Goal: Transaction & Acquisition: Purchase product/service

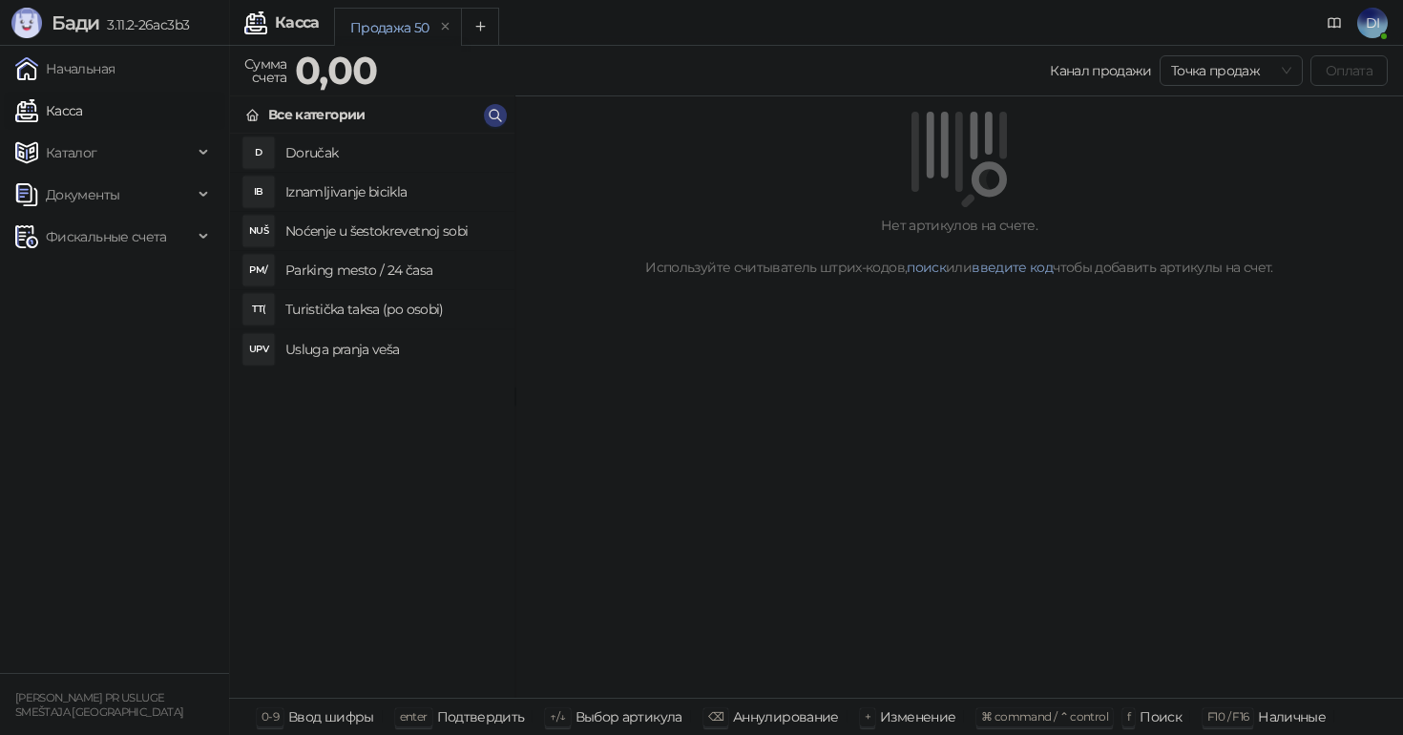
click at [66, 107] on link "Касса" at bounding box center [49, 111] width 68 height 38
click at [92, 66] on link "Начальная" at bounding box center [64, 69] width 99 height 38
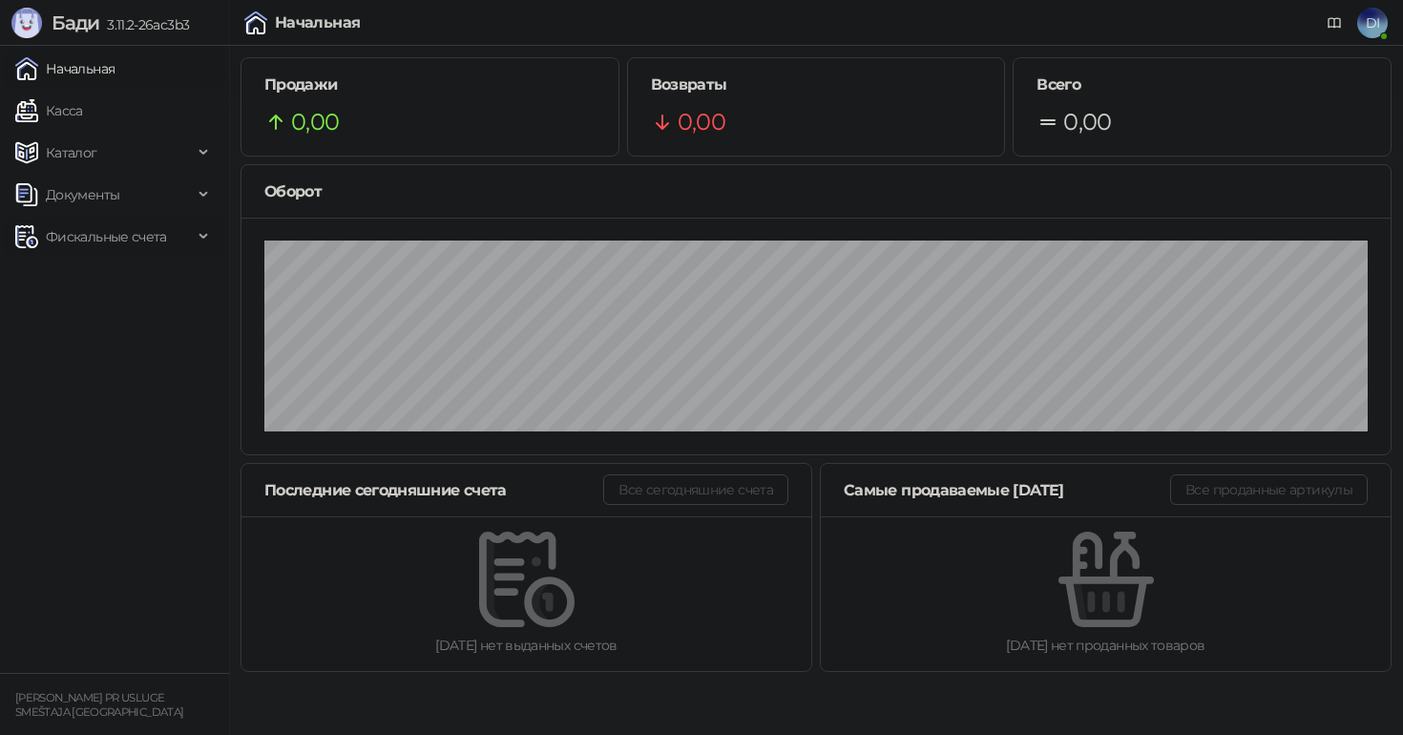
click at [103, 229] on span "Фискальные счета" at bounding box center [106, 237] width 121 height 38
click at [118, 282] on link "Выданные счета" at bounding box center [91, 279] width 136 height 38
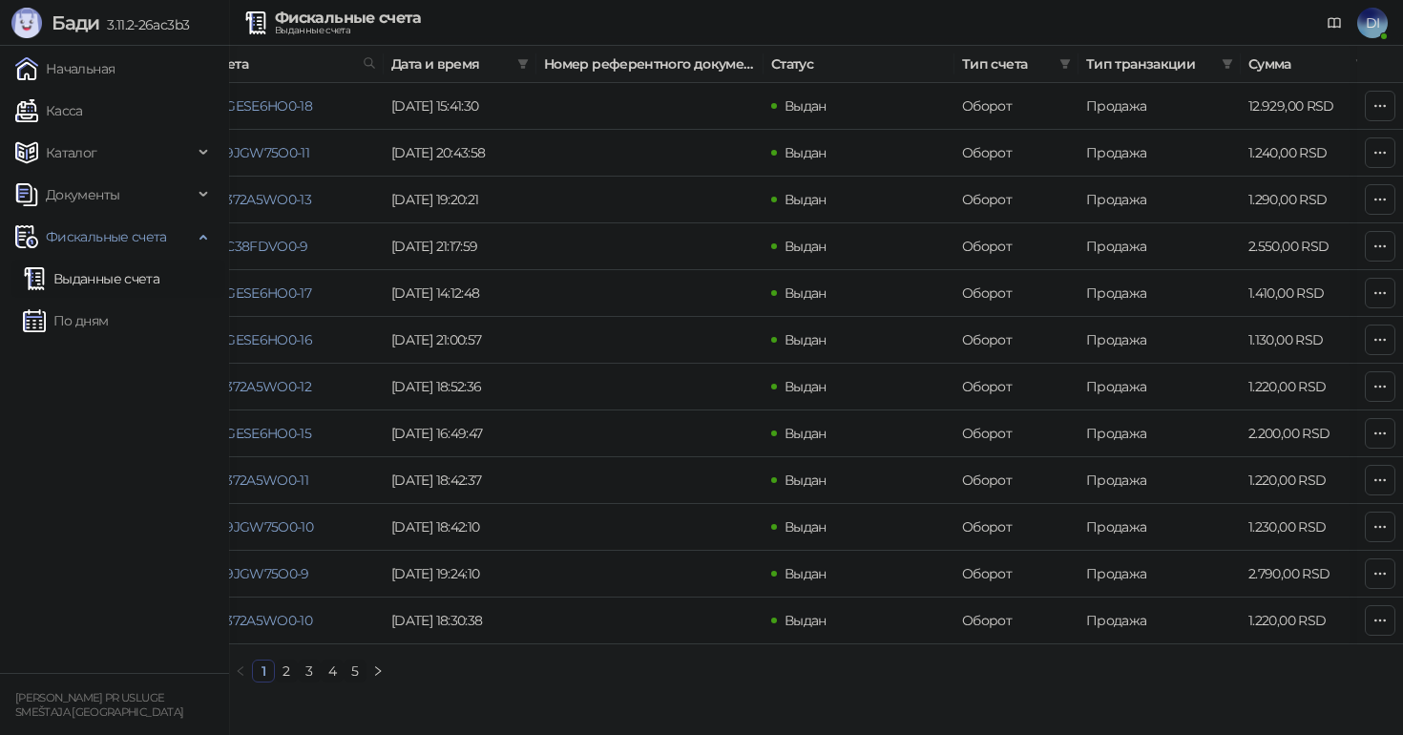
scroll to position [0, 74]
click at [282, 681] on link "2" at bounding box center [286, 670] width 21 height 21
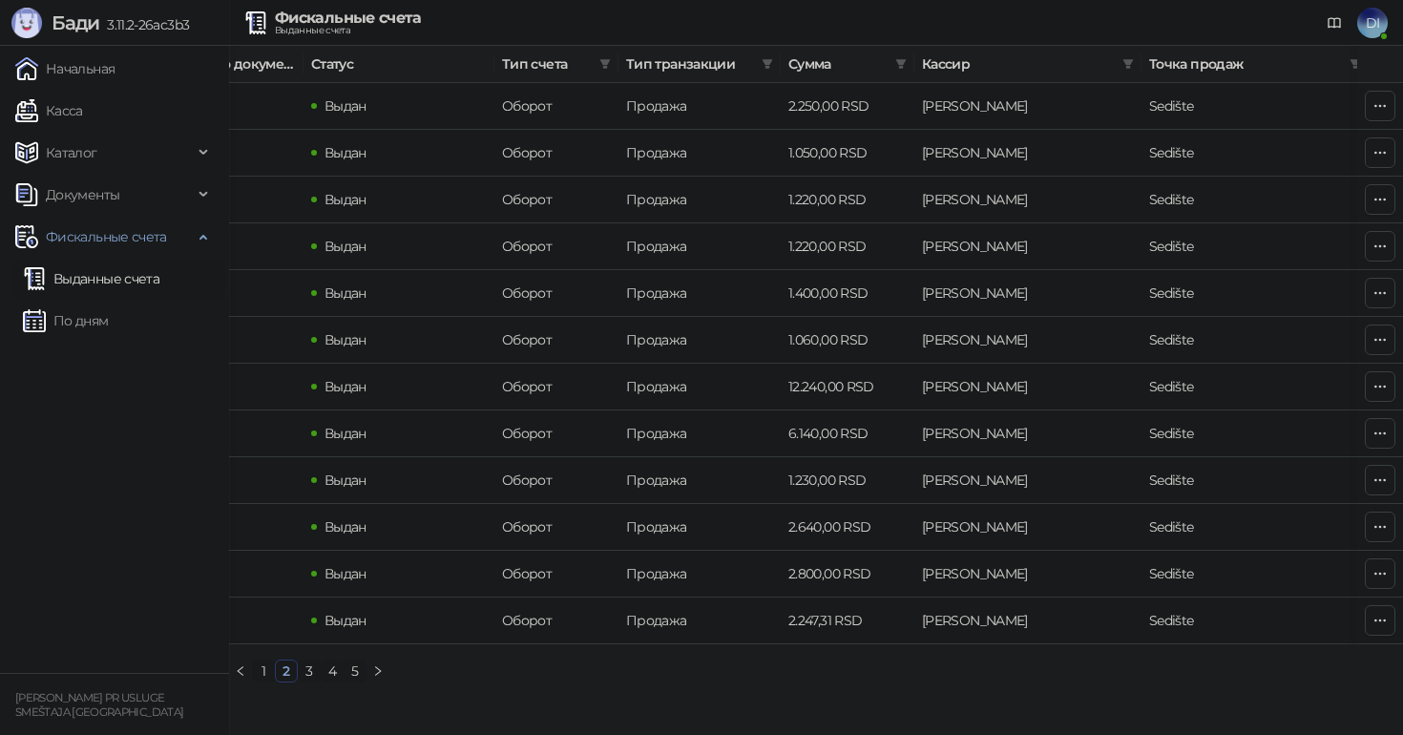
scroll to position [0, 544]
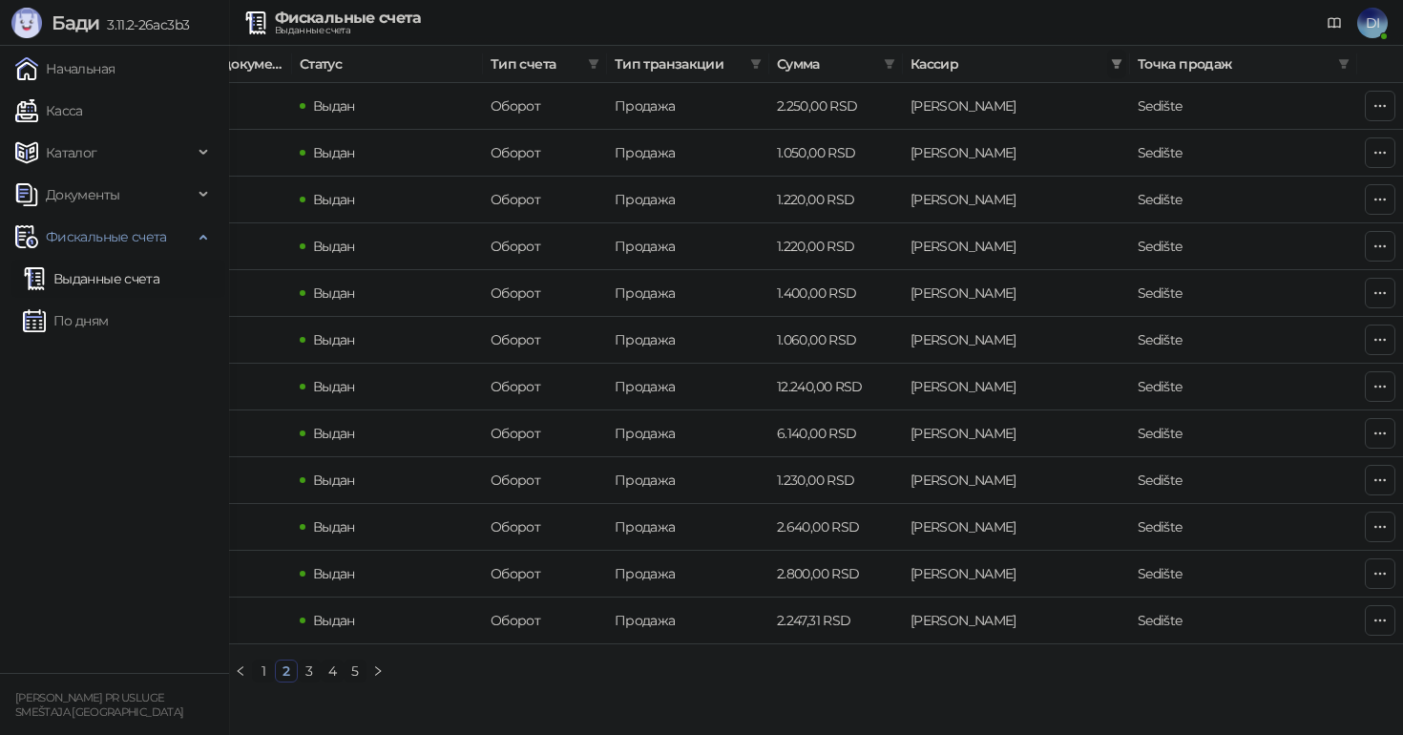
click at [1117, 61] on icon "filter" at bounding box center [1117, 64] width 10 height 10
click at [1352, 62] on span at bounding box center [1343, 64] width 19 height 29
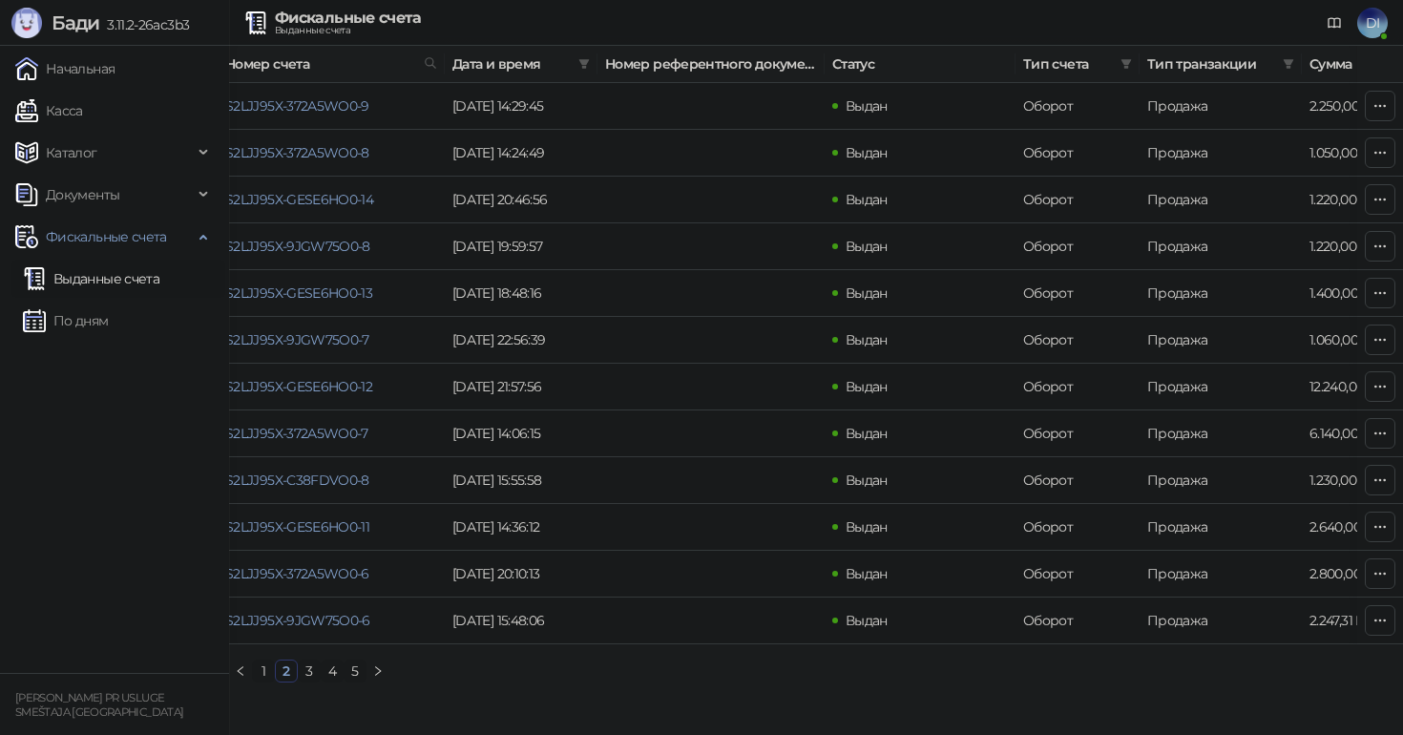
scroll to position [0, 0]
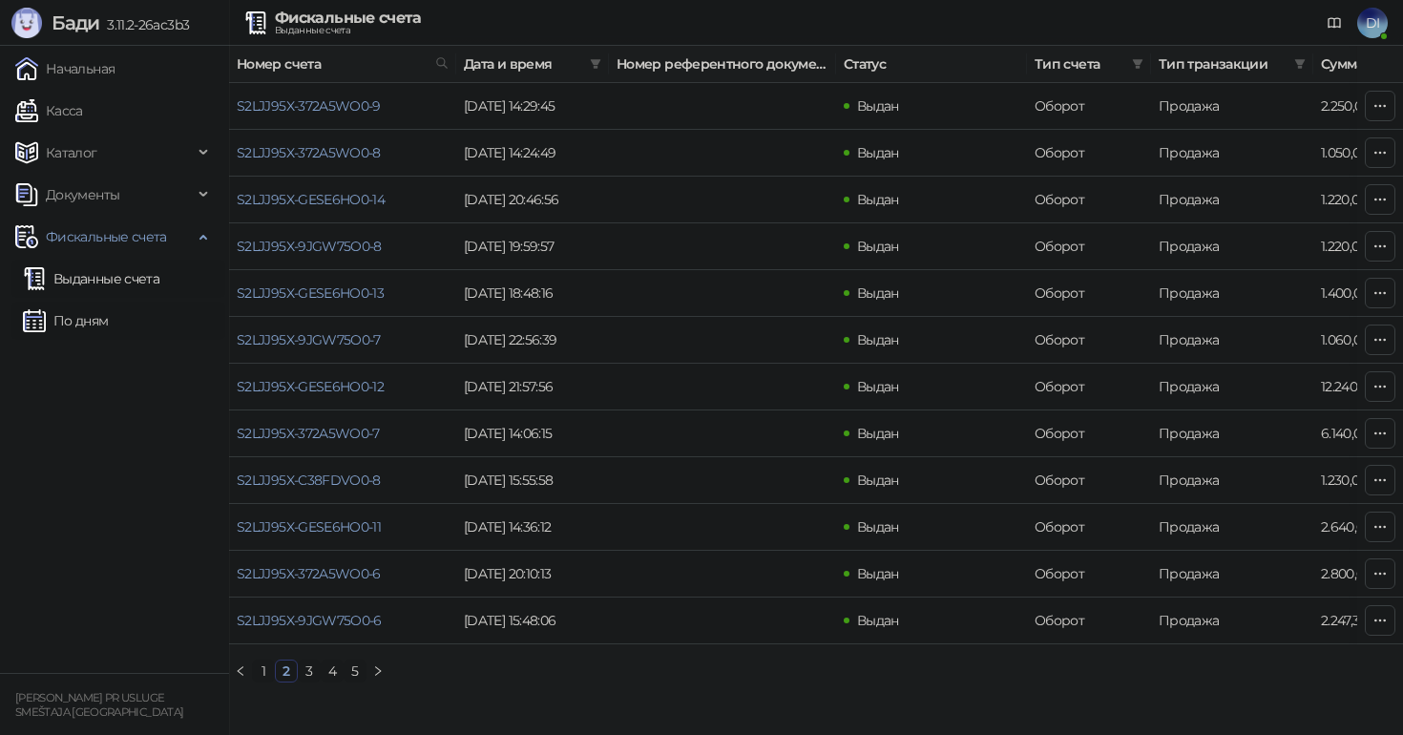
click at [105, 335] on link "По дням" at bounding box center [66, 321] width 86 height 38
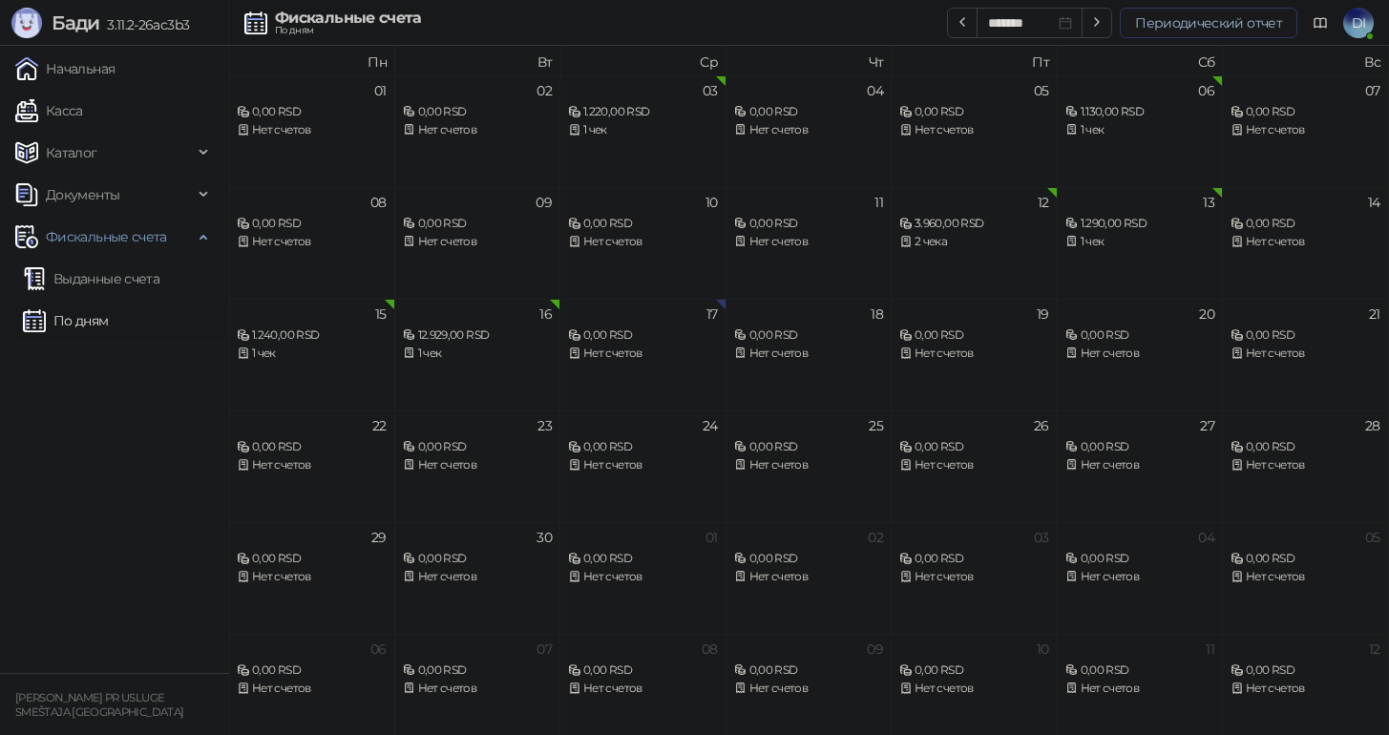
click at [1185, 35] on button "Периодический отчет" at bounding box center [1208, 23] width 178 height 31
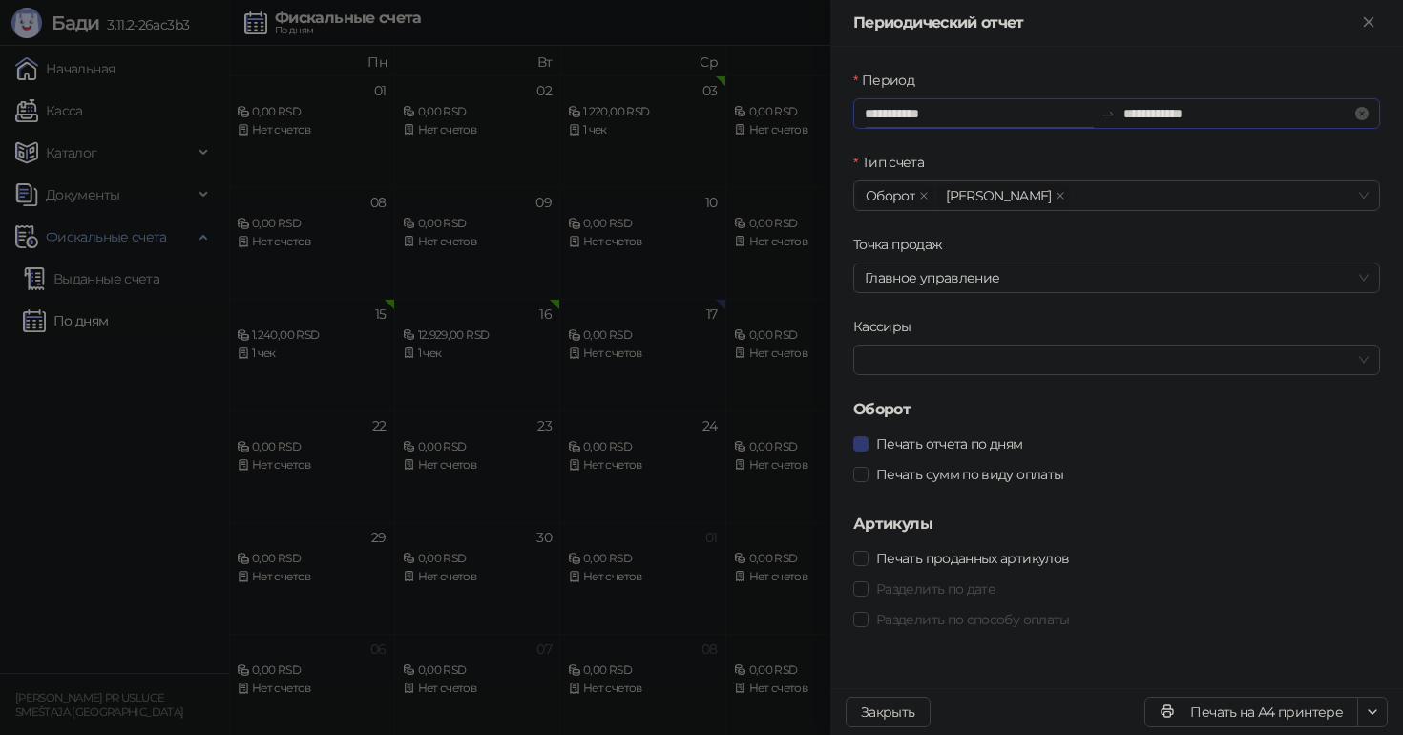
click at [1010, 121] on input "**********" at bounding box center [979, 113] width 228 height 21
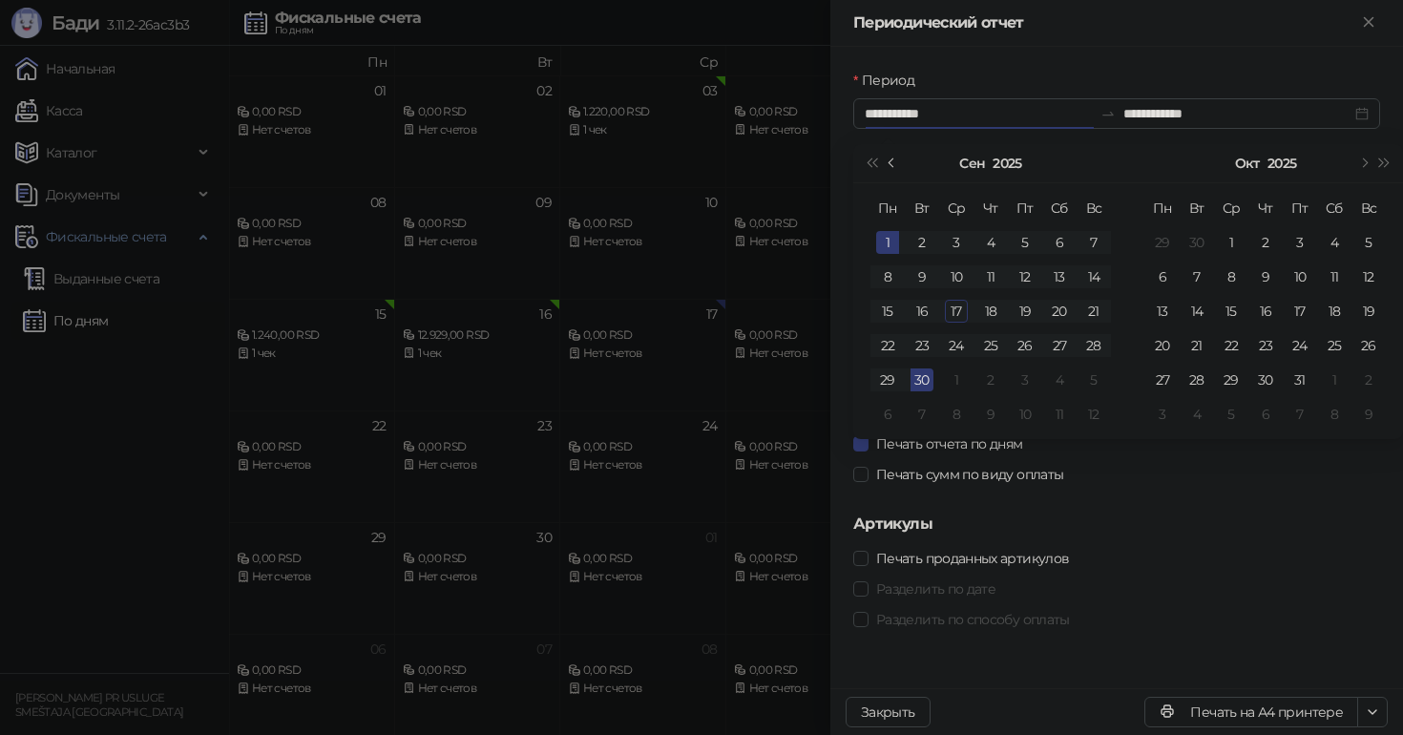
click at [895, 163] on span "Предыдущий месяц (PageUp)" at bounding box center [893, 163] width 10 height 10
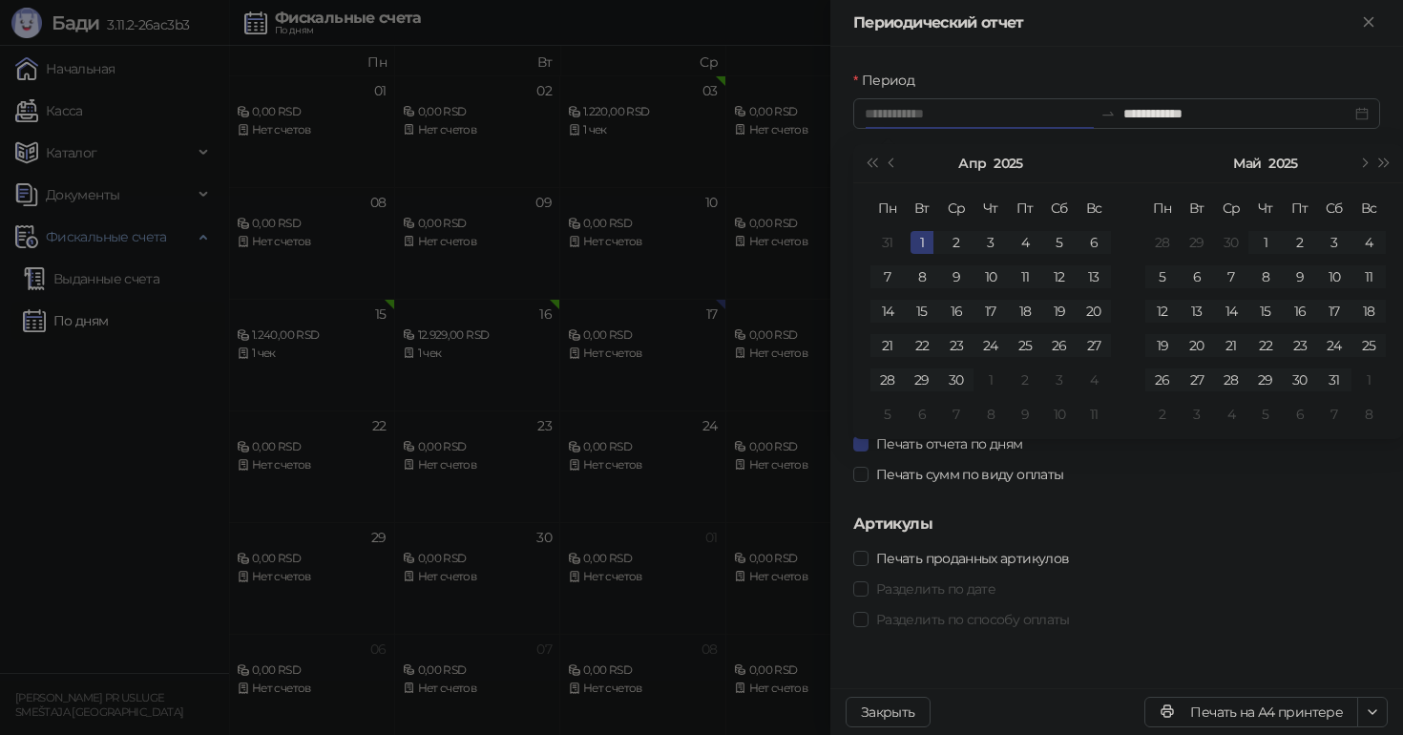
type input "**********"
click at [917, 245] on div "1" at bounding box center [921, 242] width 23 height 23
type input "**********"
click at [870, 477] on span "Печать сумм по виду оплаты" at bounding box center [969, 474] width 202 height 21
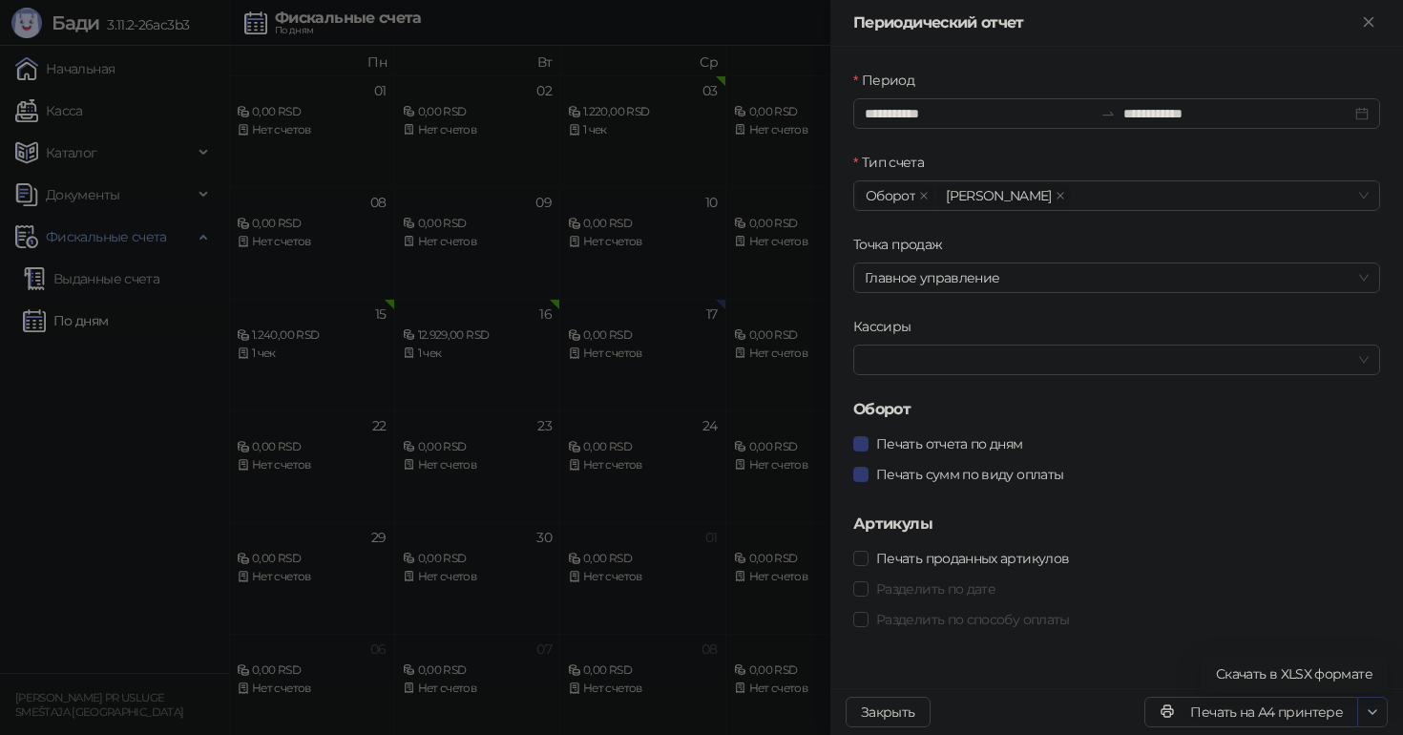
click at [1372, 717] on icon "button" at bounding box center [1372, 711] width 15 height 15
click at [1308, 679] on span "Скачать в XLSX формате" at bounding box center [1294, 673] width 157 height 21
click at [1372, 720] on span "button" at bounding box center [1372, 711] width 15 height 18
click at [1340, 669] on span "Скачать в XLSX формате" at bounding box center [1294, 673] width 157 height 21
click at [820, 77] on div at bounding box center [701, 367] width 1403 height 735
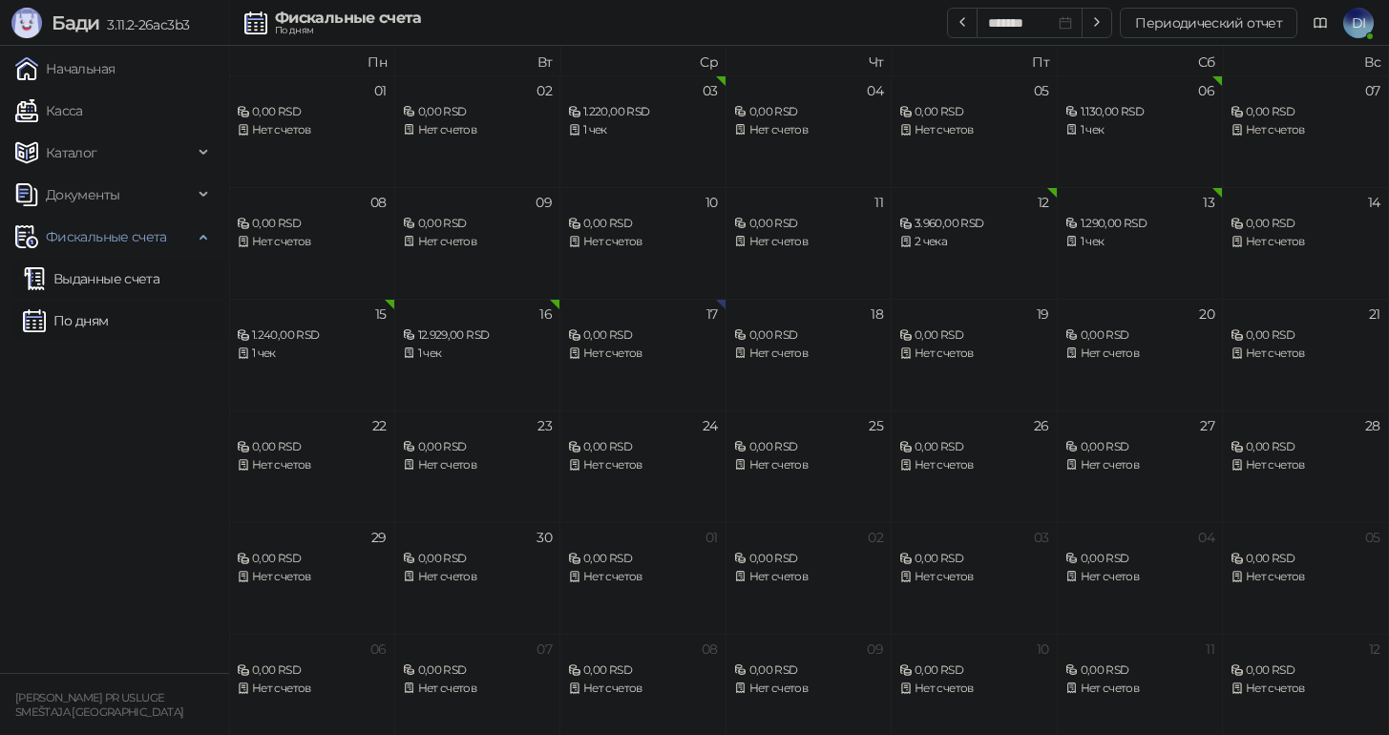
click at [107, 285] on link "Выданные счета" at bounding box center [91, 279] width 136 height 38
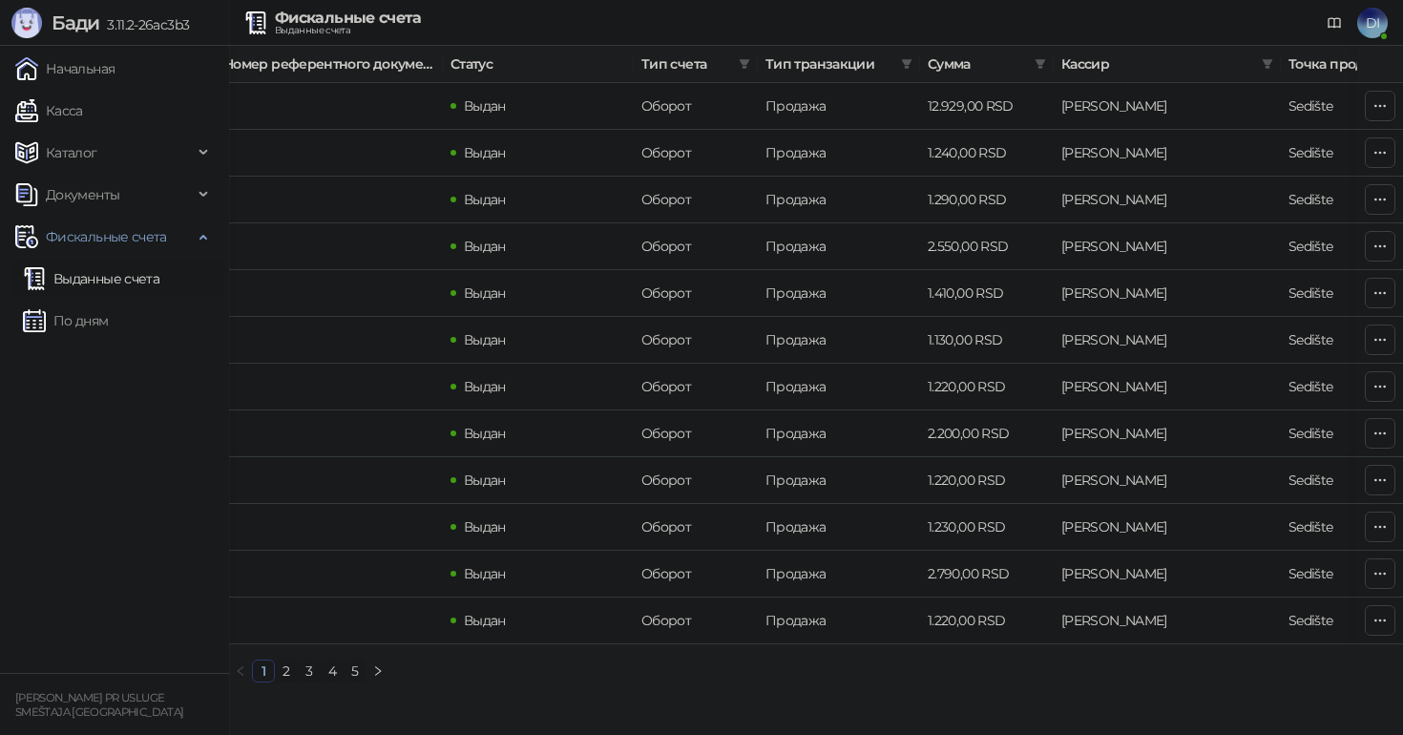
scroll to position [0, 395]
click at [83, 117] on link "Касса" at bounding box center [49, 111] width 68 height 38
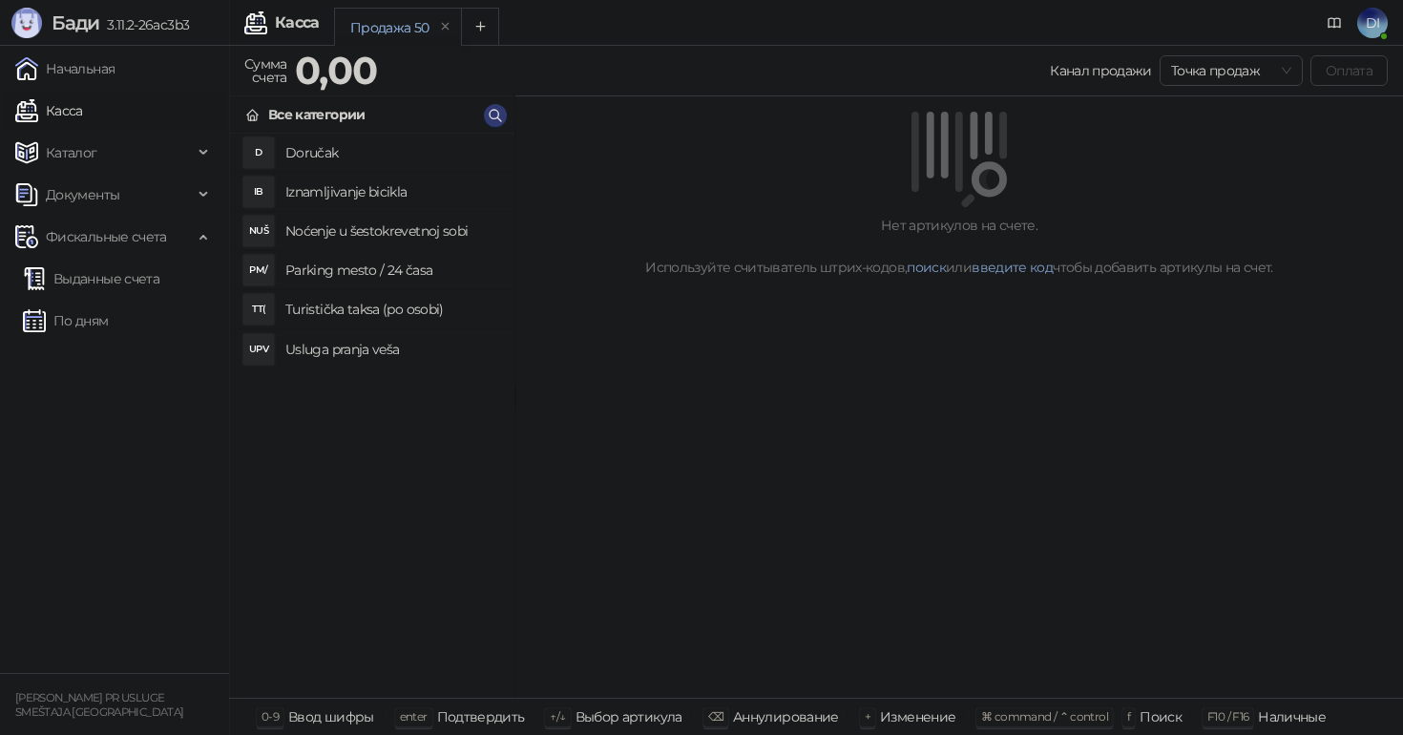
click at [367, 243] on h4 "Noćenje u šestokrevetnoj sobi" at bounding box center [392, 231] width 214 height 31
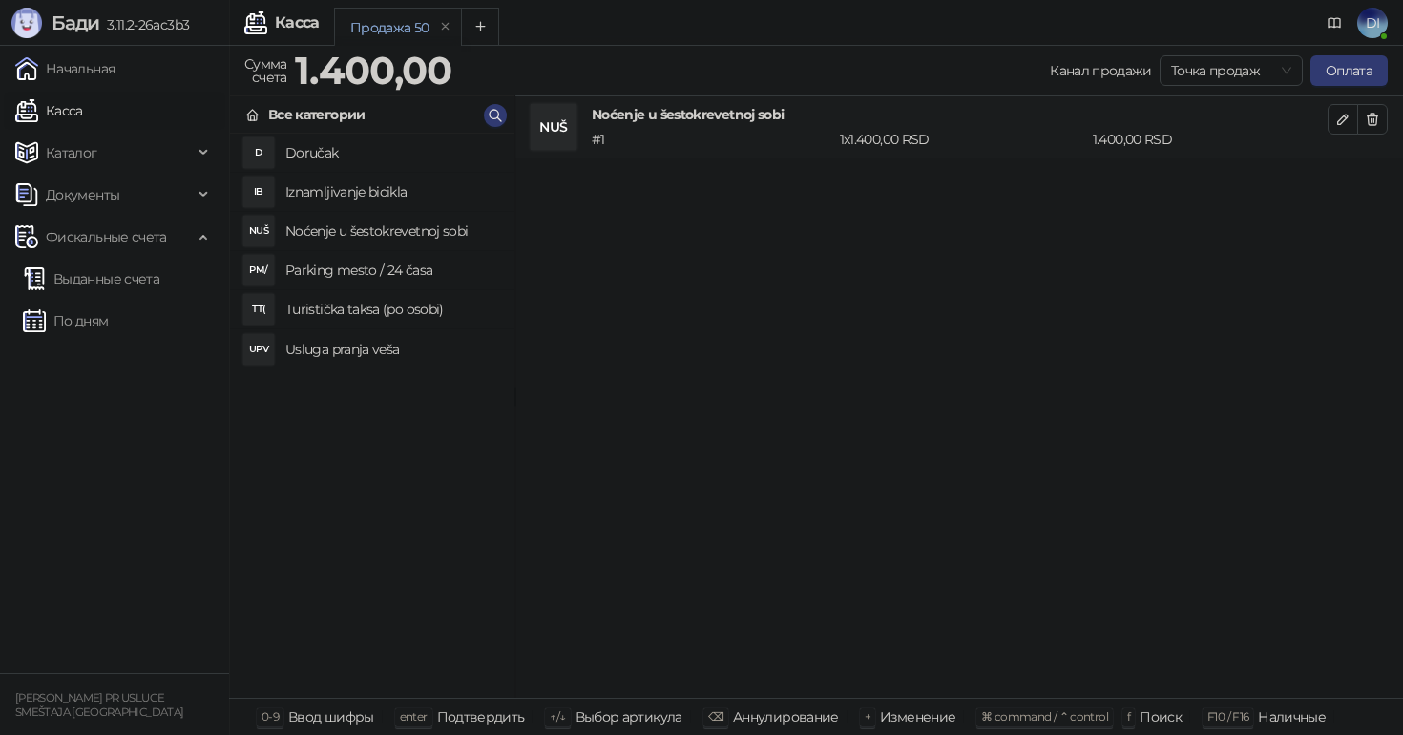
click at [367, 243] on h4 "Noćenje u šestokrevetnoj sobi" at bounding box center [392, 231] width 214 height 31
click at [382, 318] on h4 "Turistička taksa (po osobi)" at bounding box center [392, 309] width 214 height 31
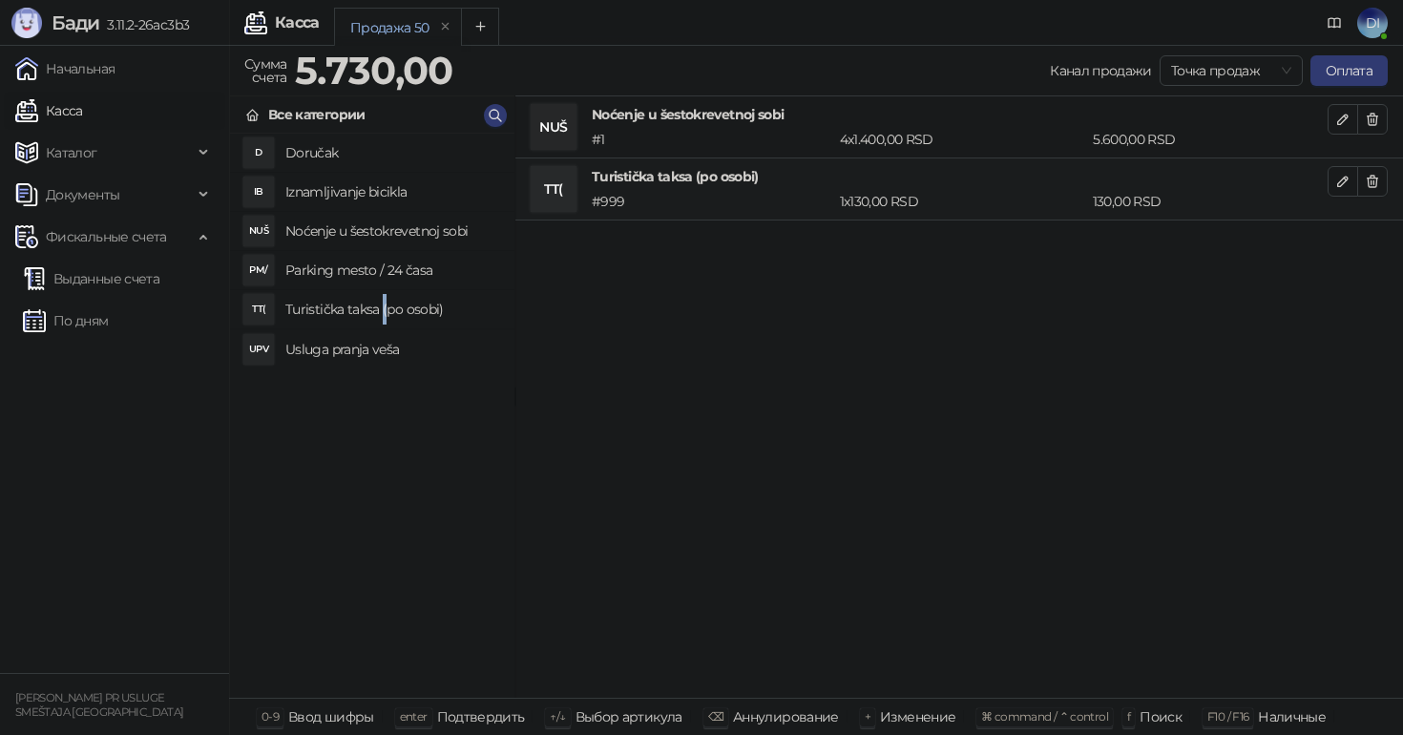
click at [382, 318] on h4 "Turistička taksa (po osobi)" at bounding box center [392, 309] width 214 height 31
click at [370, 274] on h4 "Parking mesto / 24 časa" at bounding box center [392, 270] width 214 height 31
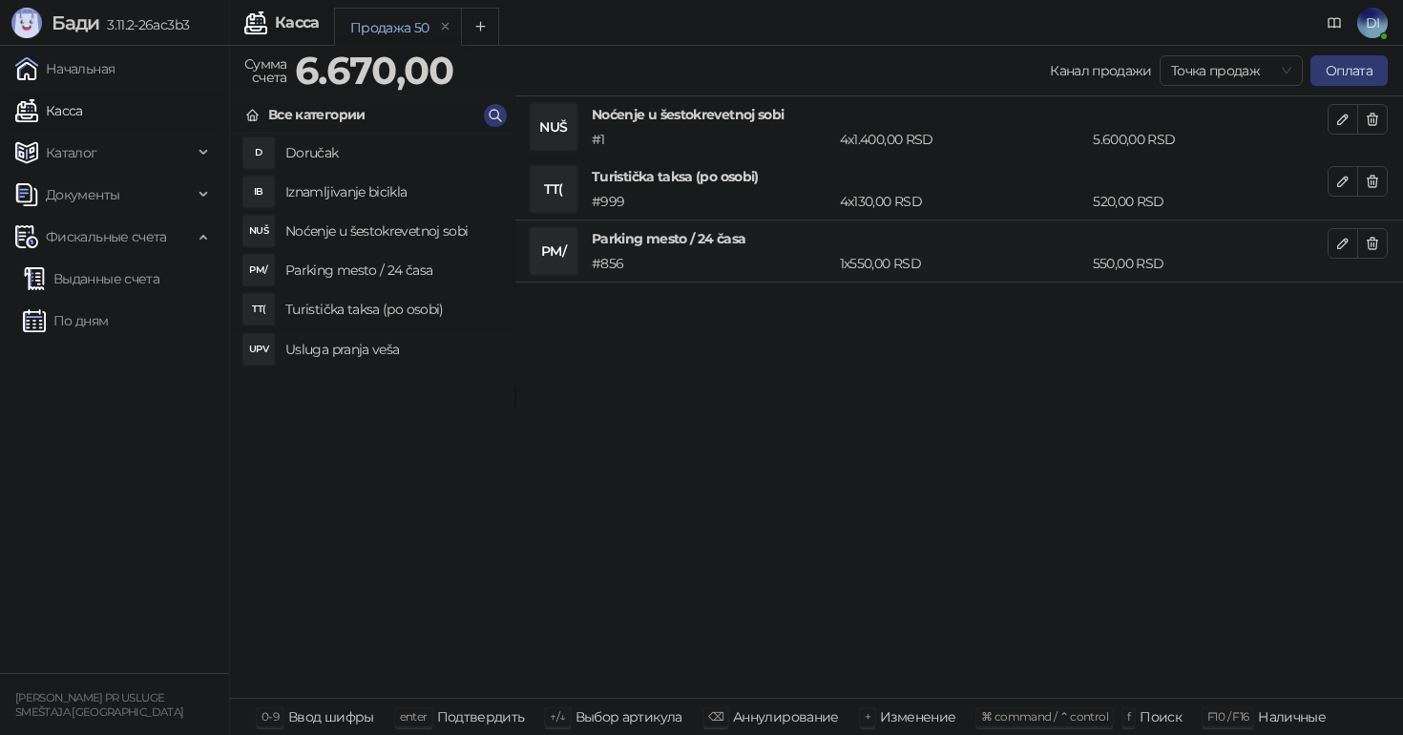
click at [370, 274] on h4 "Parking mesto / 24 časa" at bounding box center [392, 270] width 214 height 31
click at [364, 347] on h4 "Usluga pranja veša" at bounding box center [392, 349] width 214 height 31
click at [381, 243] on h4 "Noćenje u šestokrevetnoj sobi" at bounding box center [392, 231] width 214 height 31
click at [376, 309] on h4 "Turistička taksa (po osobi)" at bounding box center [392, 309] width 214 height 31
click at [356, 166] on h4 "Doručak" at bounding box center [392, 152] width 214 height 31
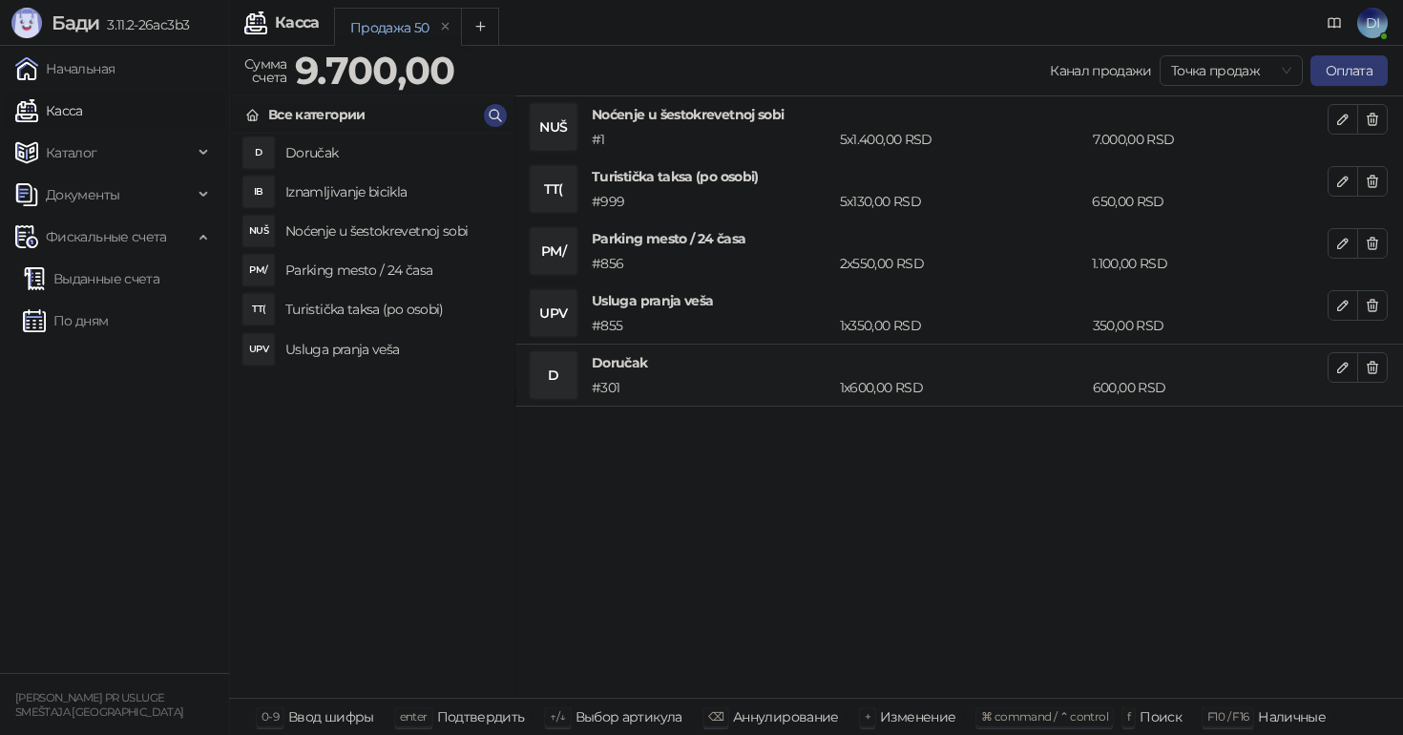
click at [356, 166] on h4 "Doručak" at bounding box center [392, 152] width 214 height 31
click at [1371, 365] on icon "button" at bounding box center [1373, 367] width 10 height 11
click at [407, 201] on h4 "Iznamljivanje bicikla" at bounding box center [392, 192] width 214 height 31
click at [1347, 73] on button "Оплата" at bounding box center [1348, 70] width 77 height 31
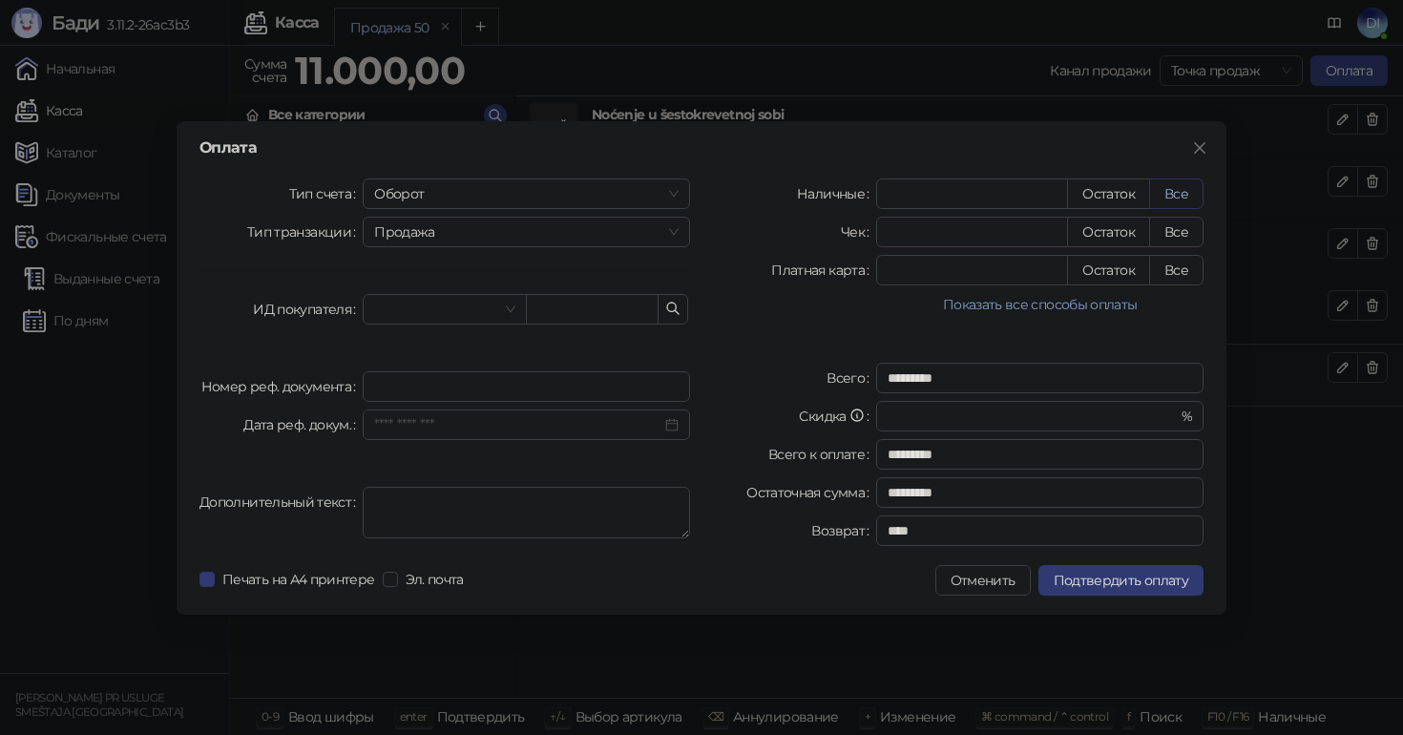
click at [1170, 197] on button "Все" at bounding box center [1176, 193] width 54 height 31
type input "*****"
type input "****"
click at [1133, 578] on span "Подтвердить оплату" at bounding box center [1121, 580] width 135 height 17
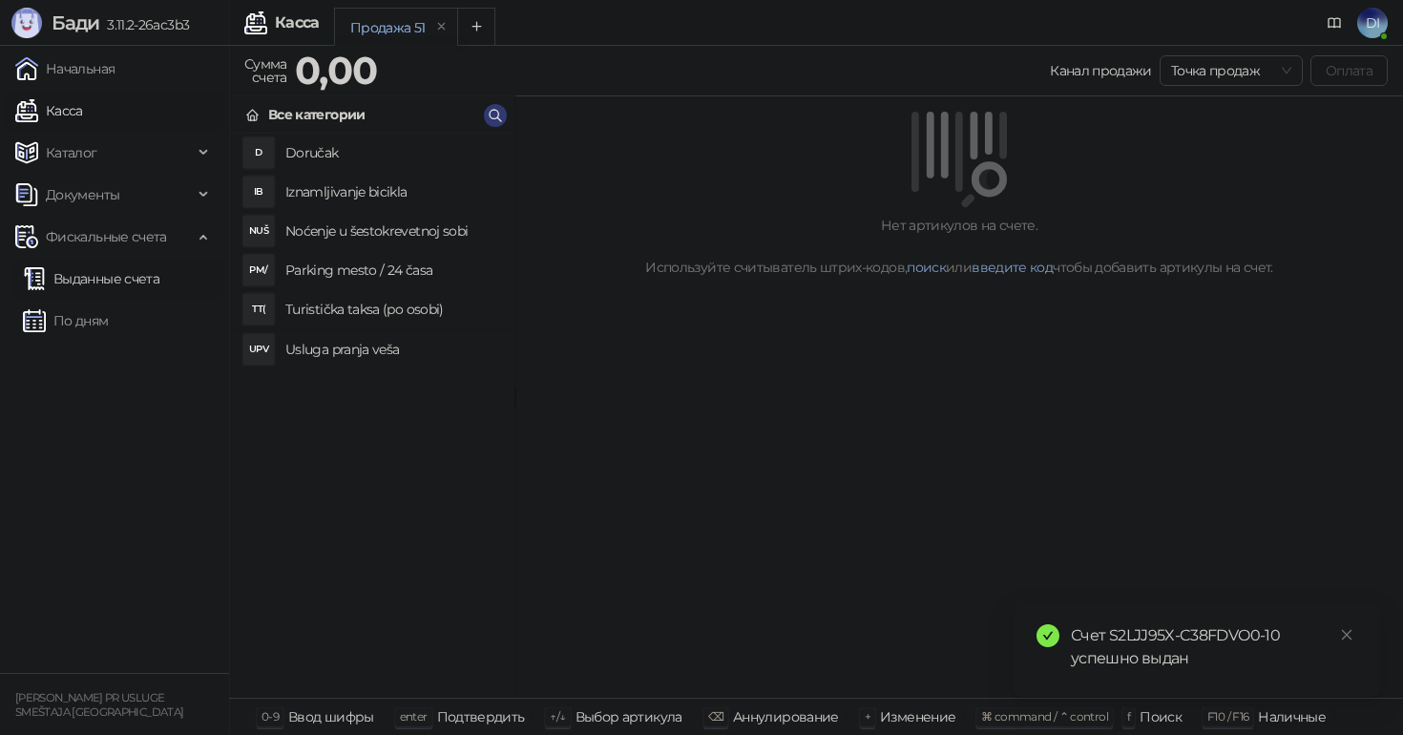
click at [113, 285] on link "Выданные счета" at bounding box center [91, 279] width 136 height 38
